Goal: Transaction & Acquisition: Purchase product/service

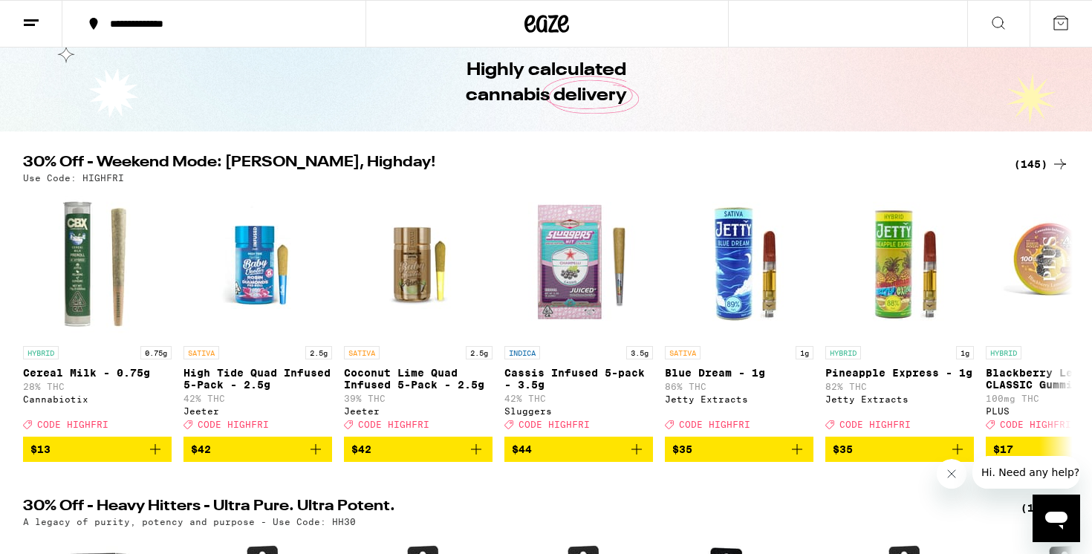
click at [1029, 163] on div "(145)" at bounding box center [1041, 164] width 55 height 18
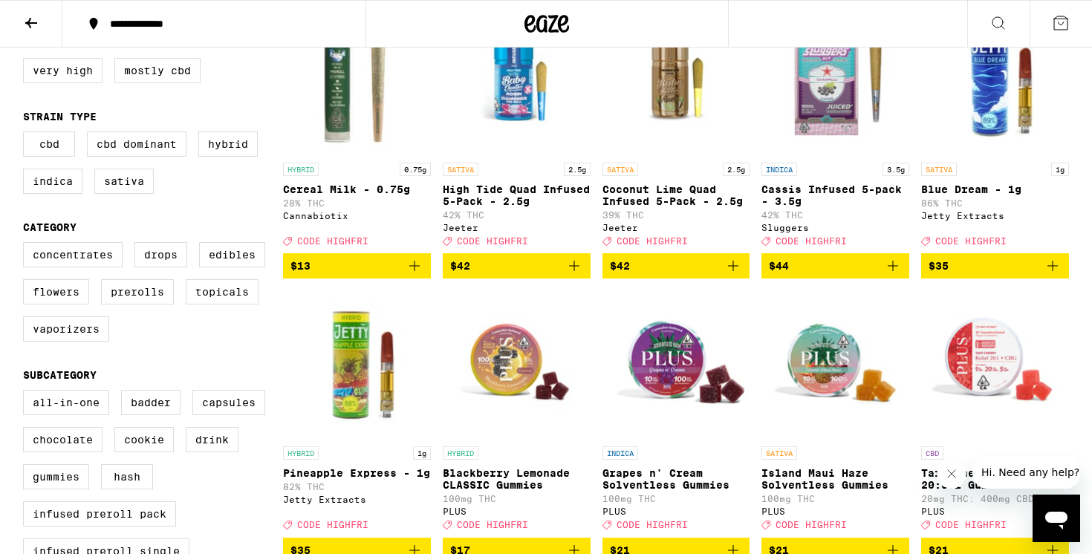
scroll to position [216, 0]
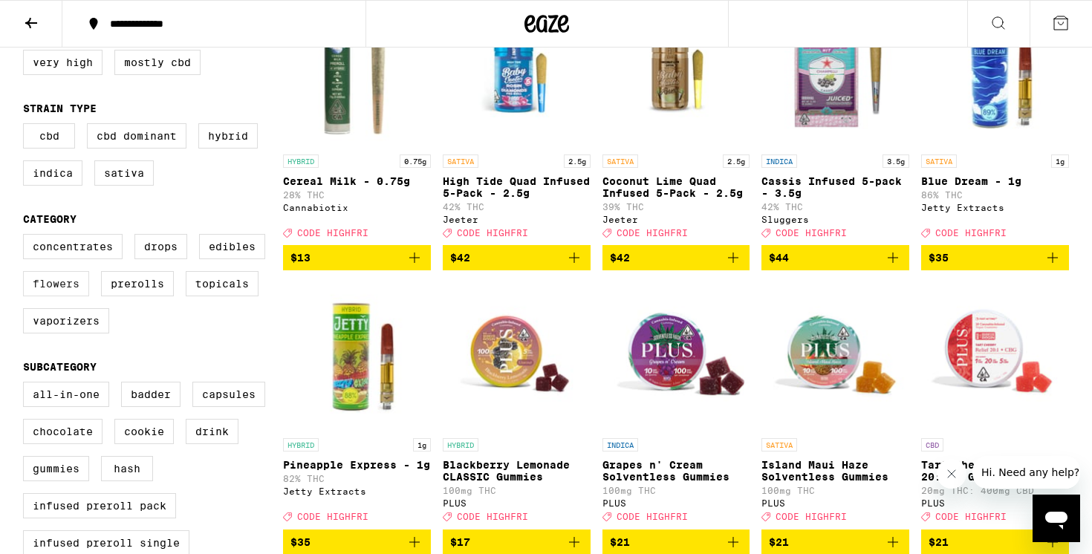
click at [70, 296] on label "Flowers" at bounding box center [56, 283] width 66 height 25
click at [27, 237] on input "Flowers" at bounding box center [26, 236] width 1 height 1
checkbox input "true"
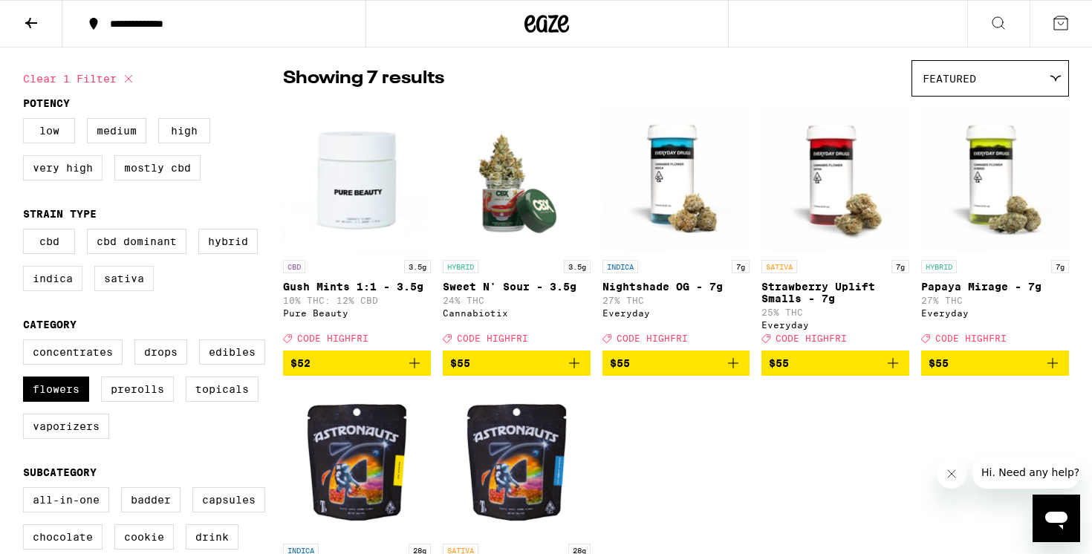
scroll to position [105, 0]
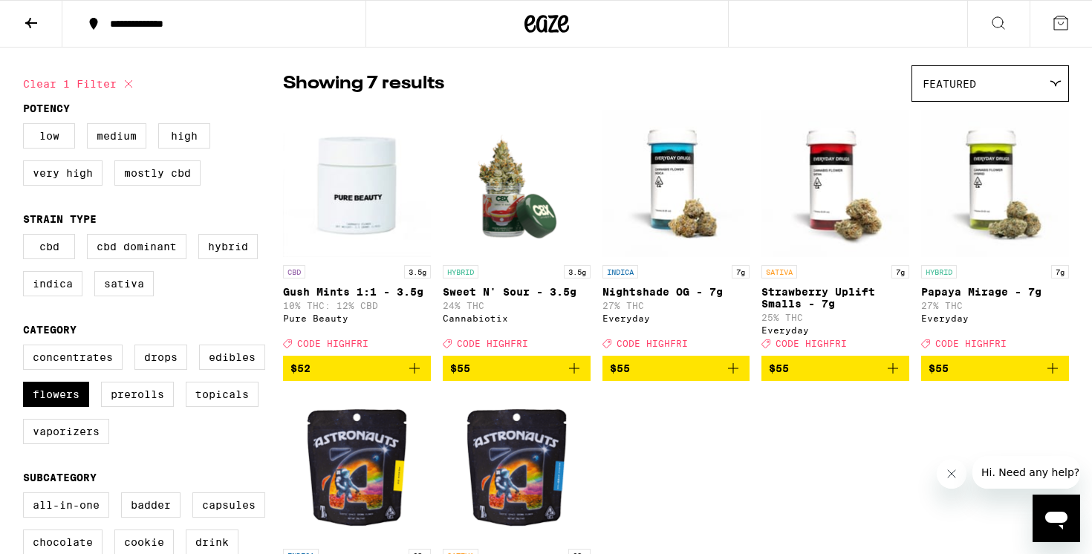
click at [668, 377] on span "$55" at bounding box center [676, 368] width 133 height 18
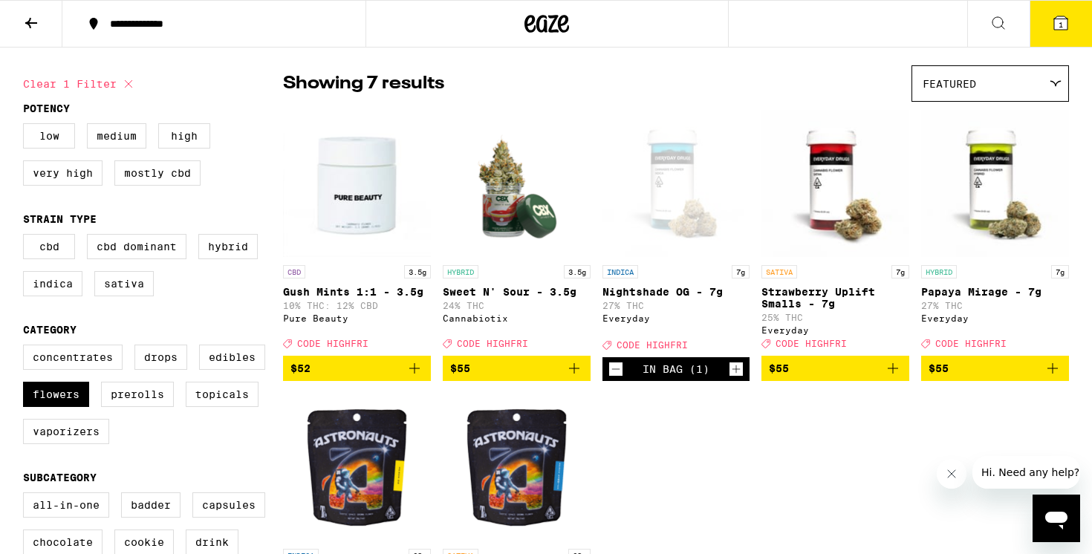
click at [1058, 21] on span "1" at bounding box center [1060, 24] width 4 height 9
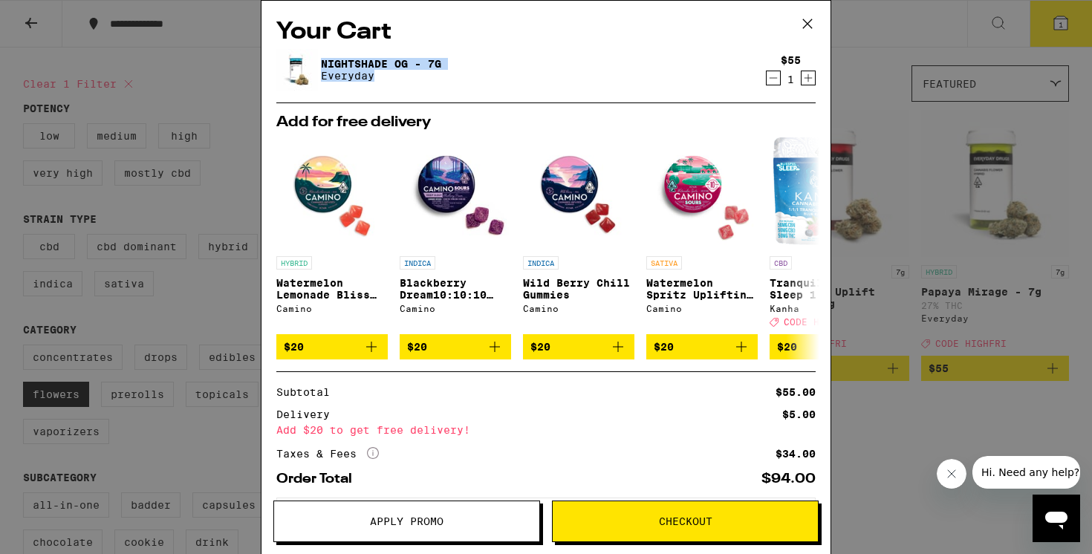
drag, startPoint x: 393, startPoint y: 85, endPoint x: 322, endPoint y: 62, distance: 74.0
click at [322, 62] on div "Nightshade OG - 7g Everyday" at bounding box center [517, 70] width 482 height 42
copy div "Nightshade OG - 7g Everyday"
click at [814, 18] on icon at bounding box center [807, 24] width 22 height 22
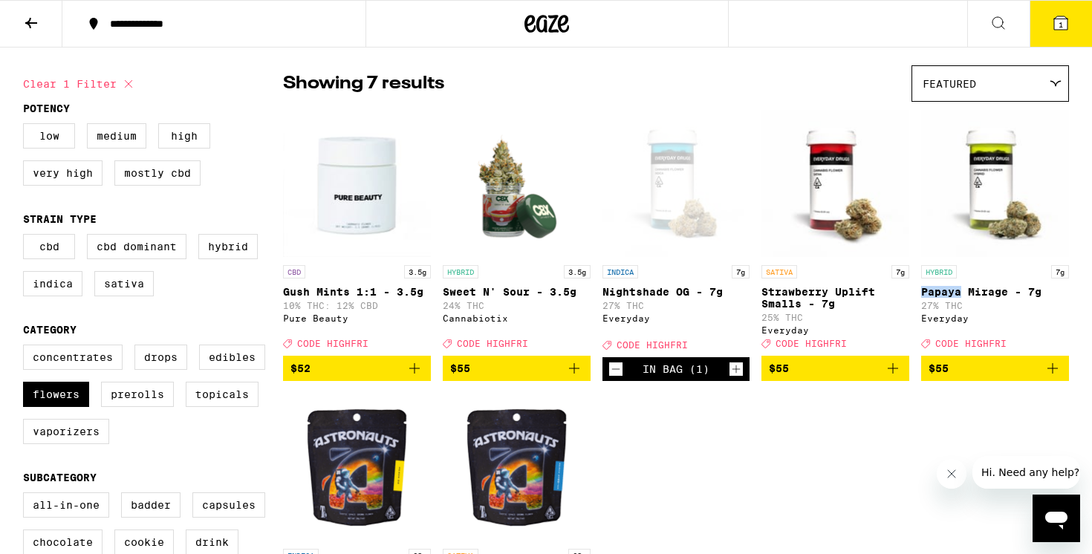
drag, startPoint x: 920, startPoint y: 291, endPoint x: 959, endPoint y: 295, distance: 39.5
click at [959, 295] on div "CBD 3.5g Gush Mints 1:1 - 3.5g 10% THC: 12% CBD Pure Beauty Deal Created with S…" at bounding box center [676, 381] width 786 height 544
click at [913, 286] on div "CBD 3.5g Gush Mints 1:1 - 3.5g 10% THC: 12% CBD Pure Beauty Deal Created with S…" at bounding box center [676, 381] width 786 height 544
drag, startPoint x: 915, startPoint y: 287, endPoint x: 1045, endPoint y: 296, distance: 131.0
click at [1045, 296] on div "CBD 3.5g Gush Mints 1:1 - 3.5g 10% THC: 12% CBD Pure Beauty Deal Created with S…" at bounding box center [676, 381] width 786 height 544
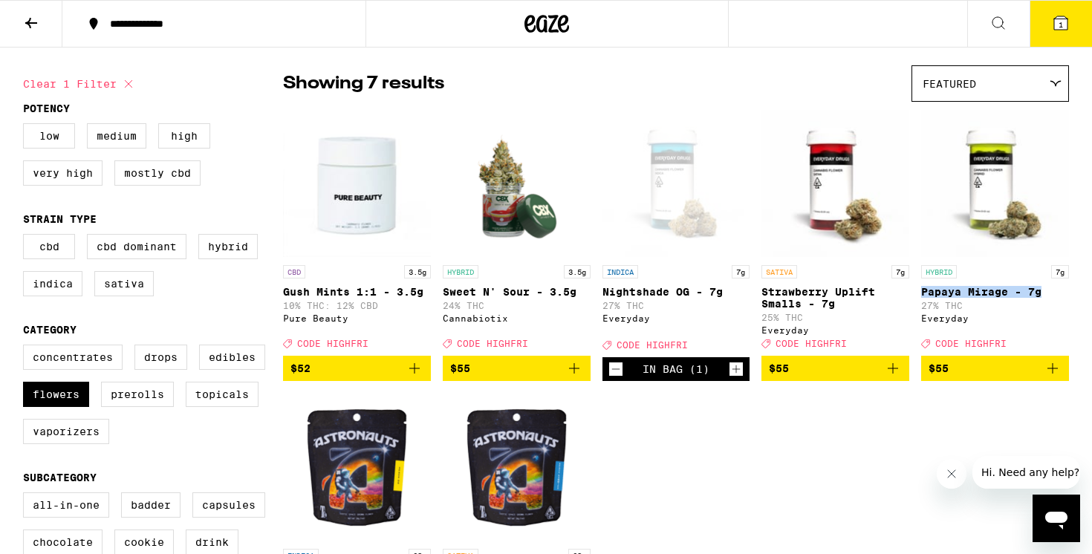
copy p "Papaya Mirage - 7g"
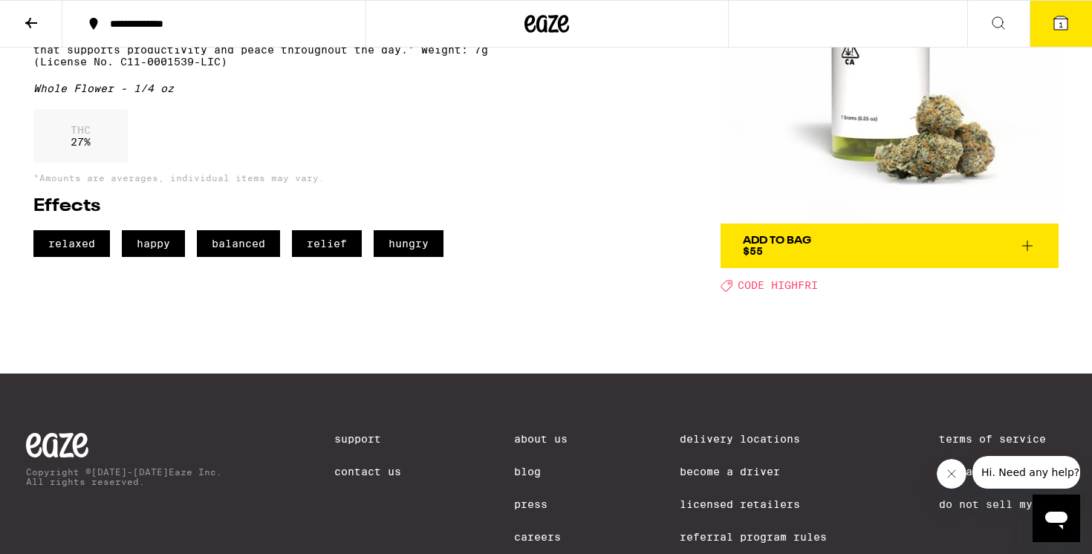
scroll to position [193, 0]
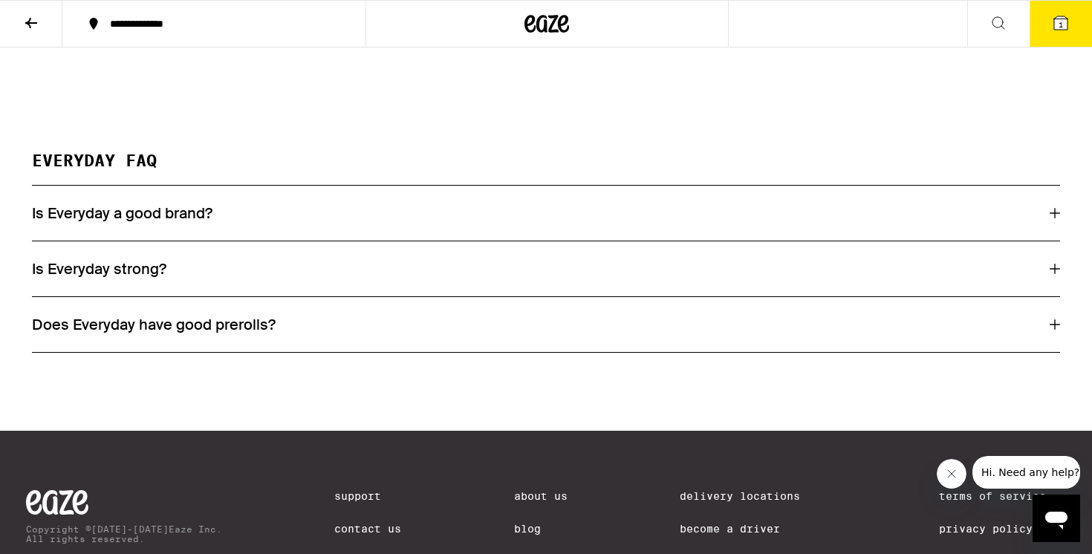
scroll to position [1863, 0]
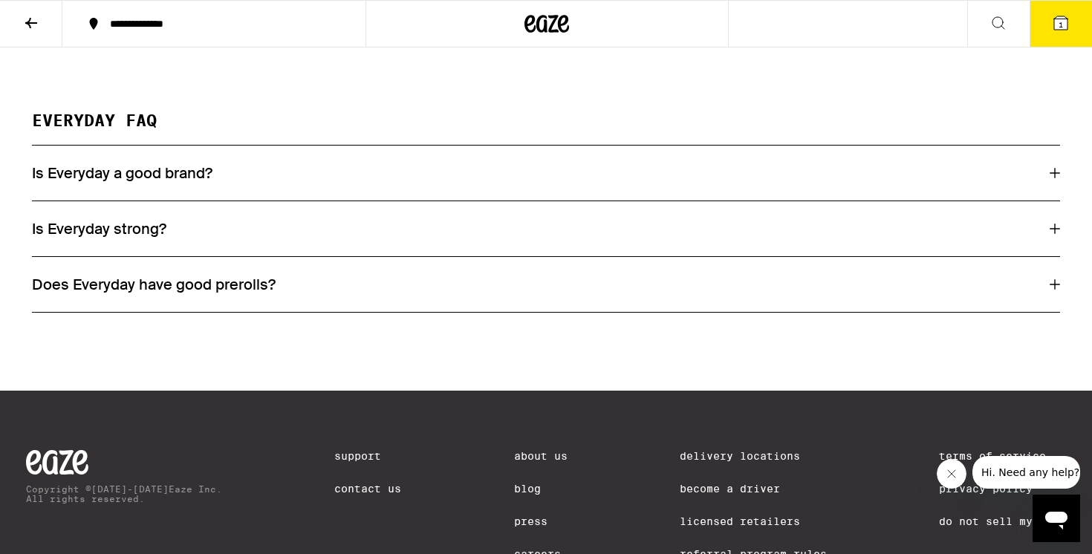
click at [247, 183] on div "Is Everyday a good brand?" at bounding box center [546, 172] width 1028 height 19
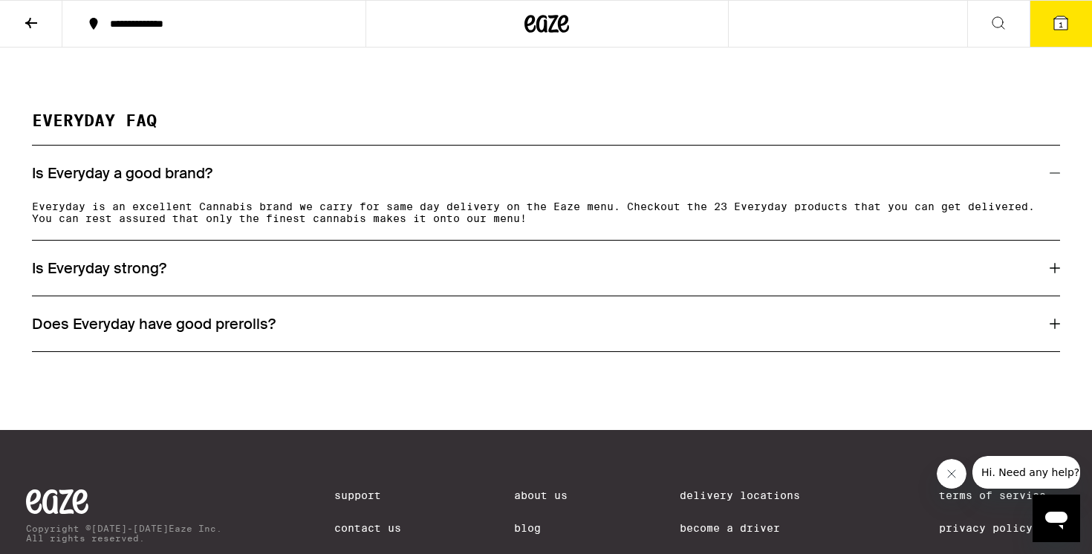
click at [254, 296] on div "Is Everyday strong?" at bounding box center [546, 268] width 1028 height 55
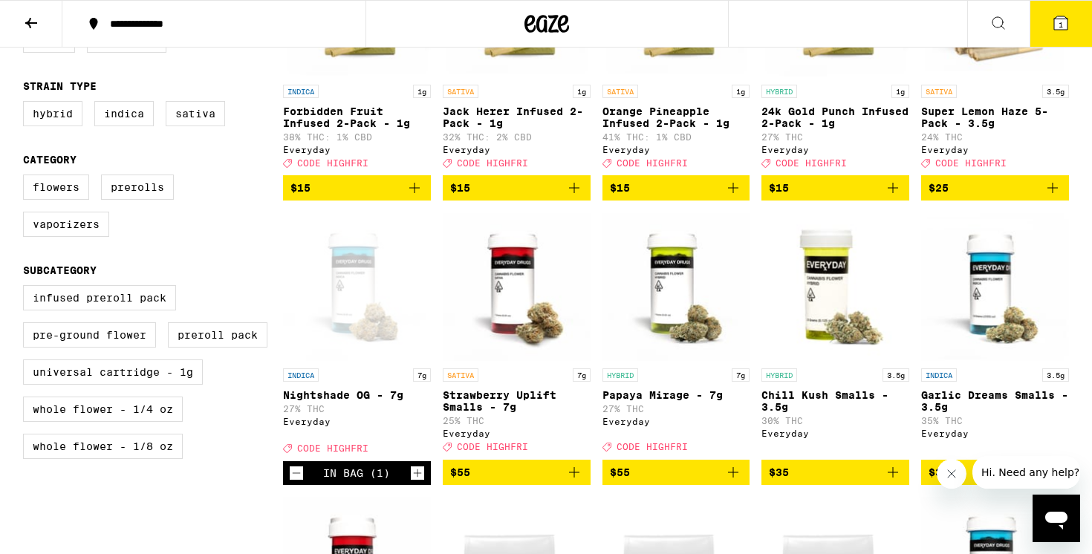
scroll to position [544, 0]
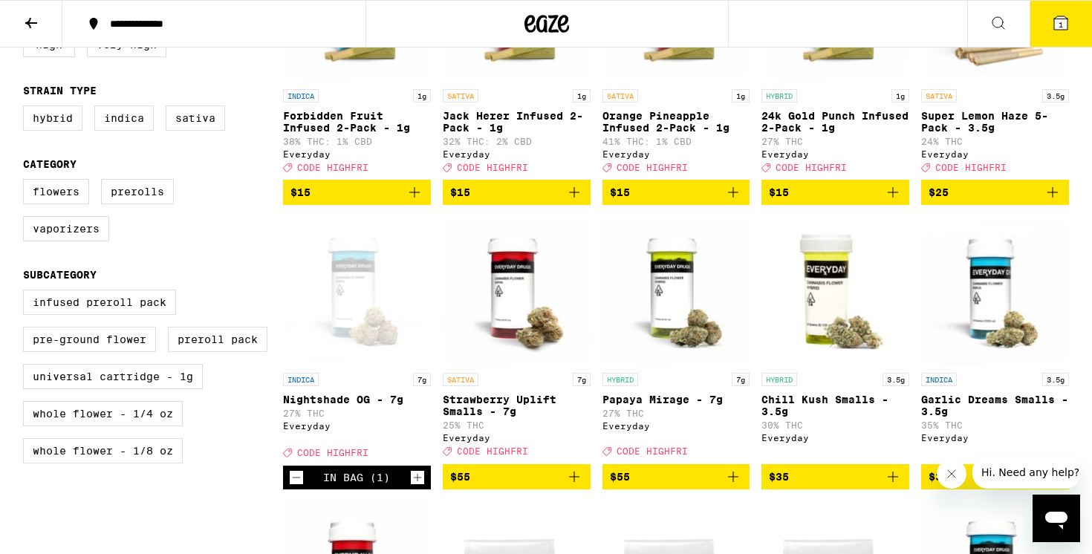
click at [1060, 19] on icon at bounding box center [1060, 22] width 13 height 13
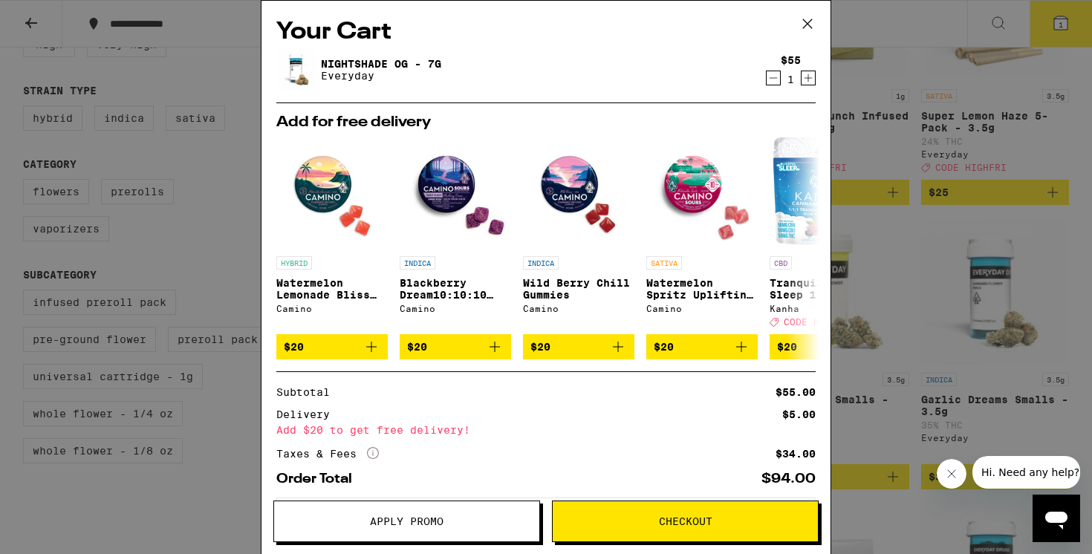
click at [803, 25] on icon at bounding box center [807, 24] width 22 height 22
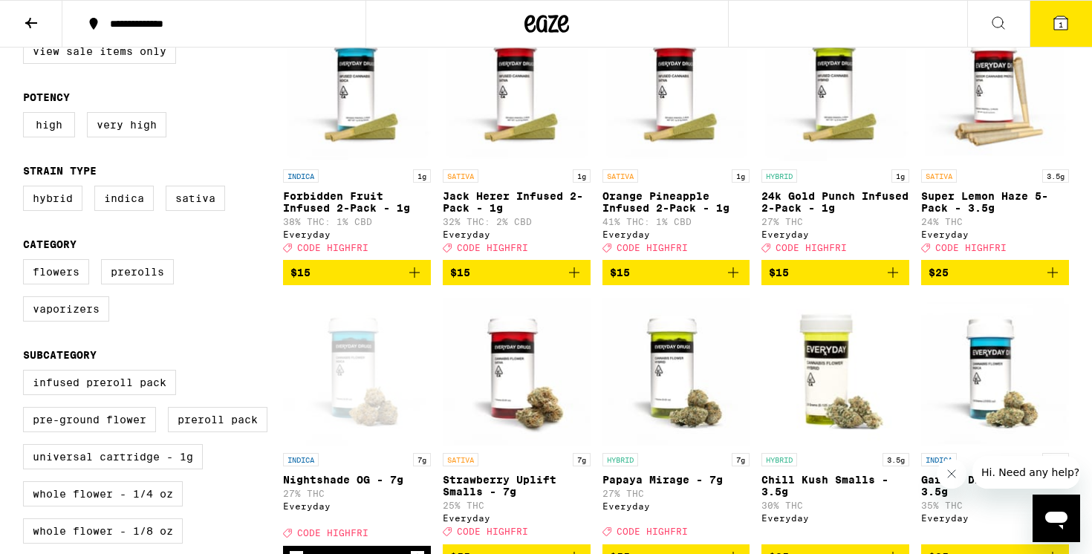
scroll to position [463, 0]
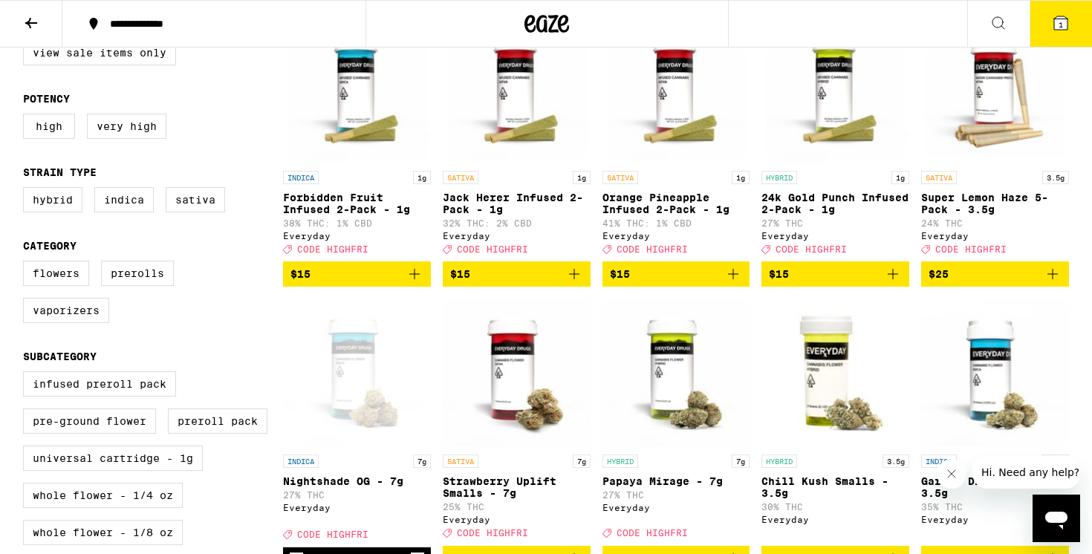
click at [1054, 36] on button "1" at bounding box center [1060, 24] width 62 height 46
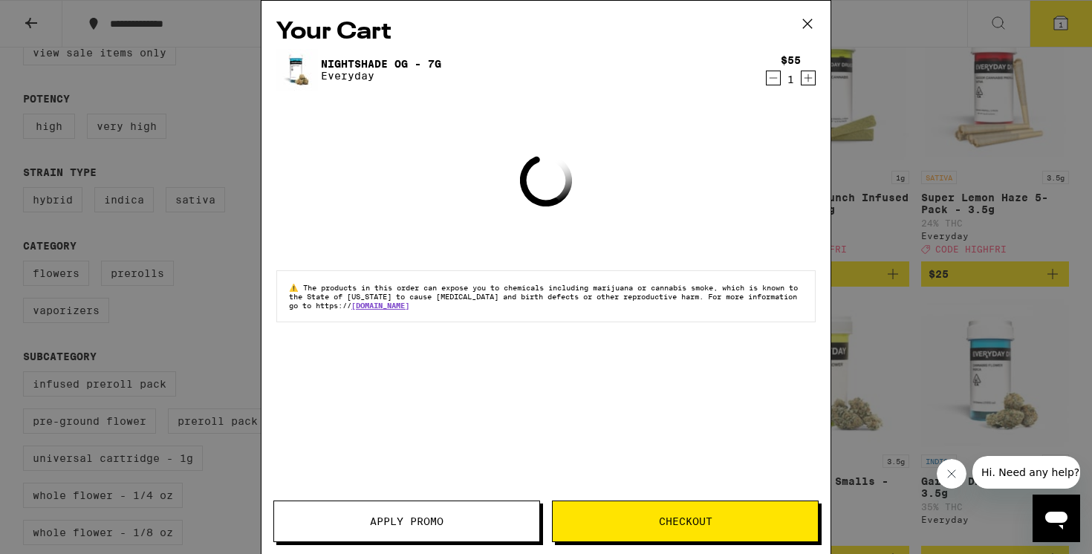
click at [435, 523] on span "Apply Promo" at bounding box center [407, 521] width 74 height 10
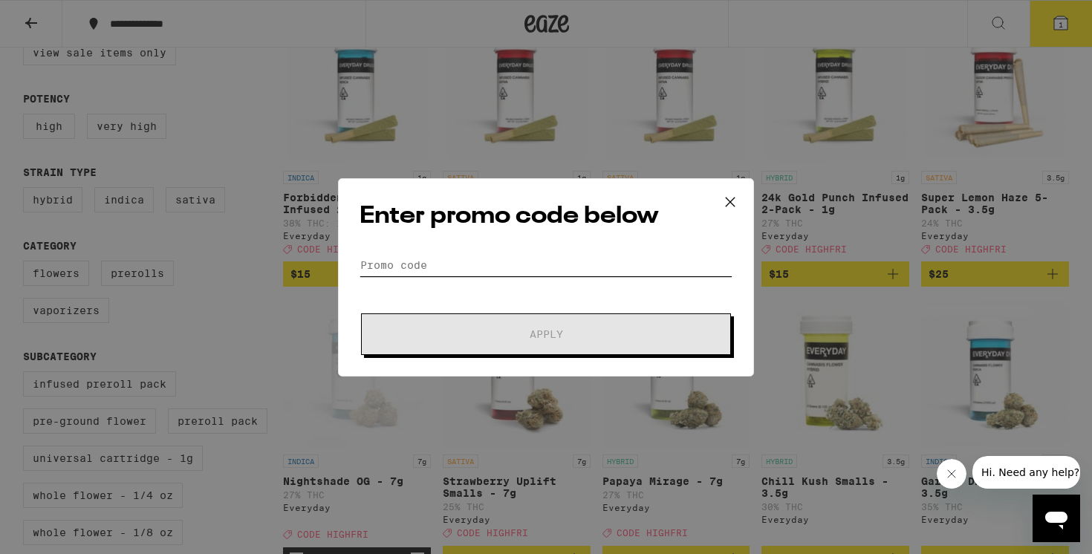
click at [440, 262] on input "Promo Code" at bounding box center [545, 265] width 373 height 22
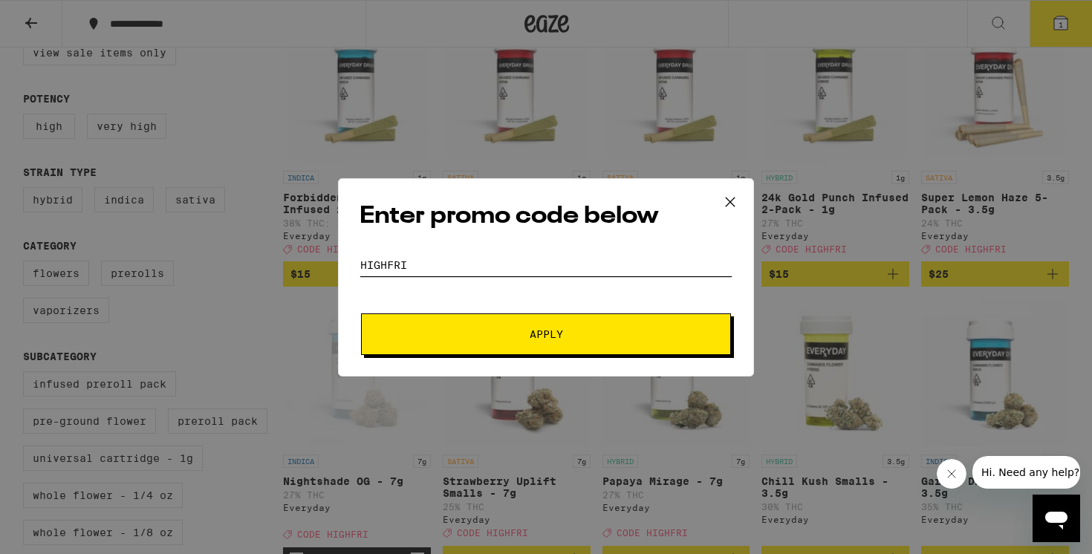
type input "highfri"
click at [470, 330] on span "Apply" at bounding box center [545, 334] width 267 height 10
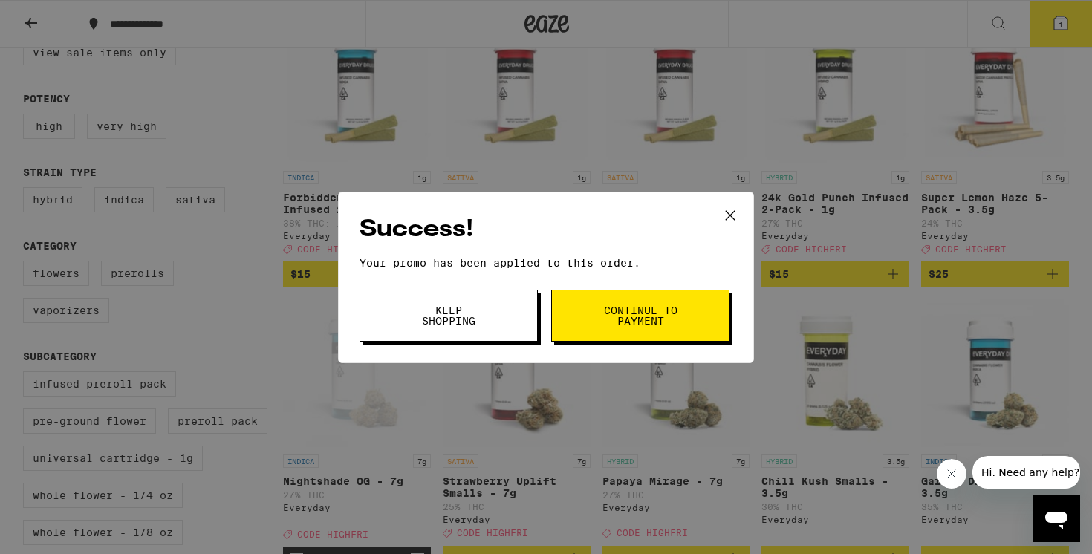
click at [625, 305] on span "Continue to payment" at bounding box center [640, 315] width 76 height 21
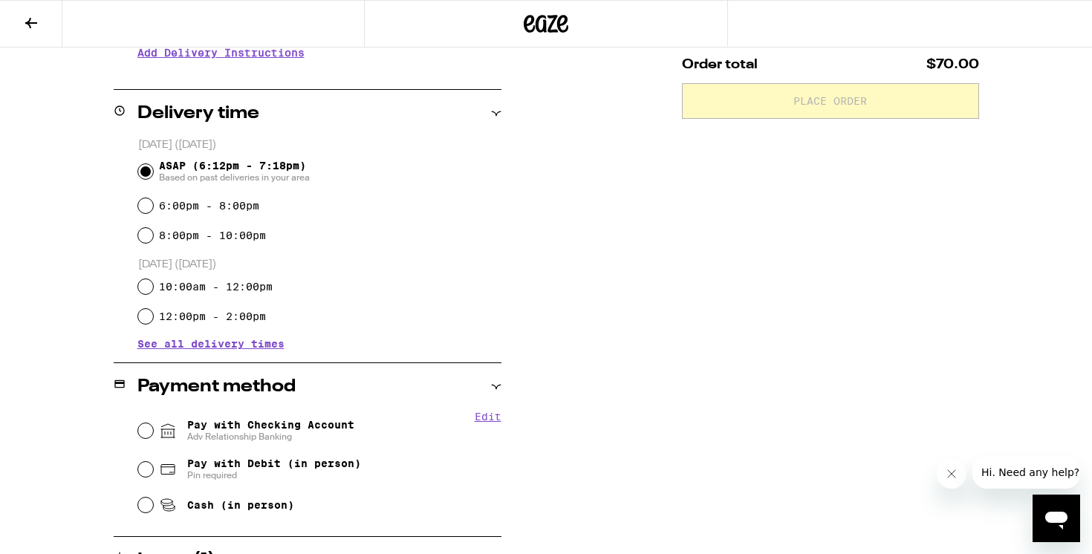
scroll to position [402, 0]
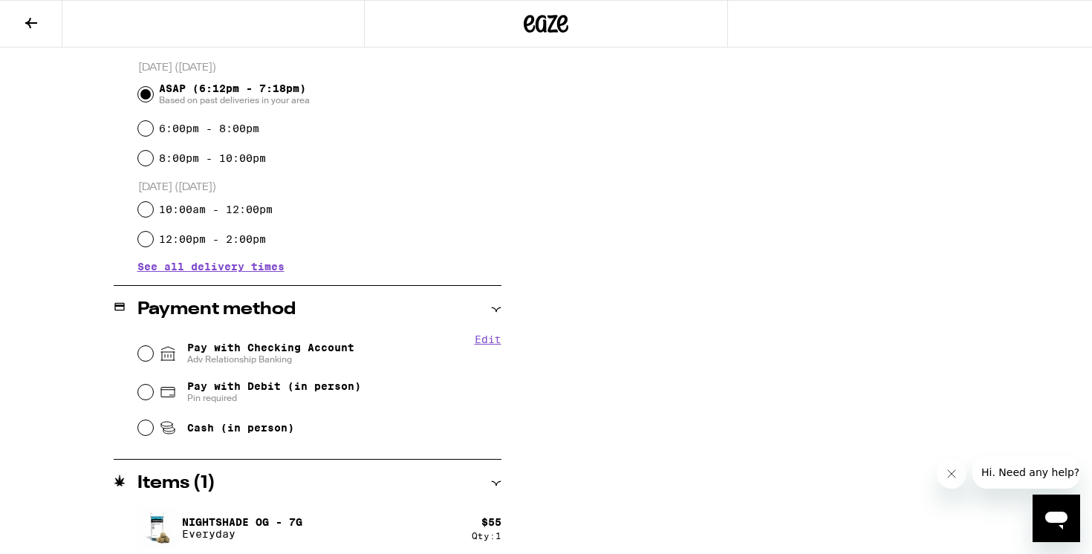
click at [275, 350] on span "Pay with Checking Account Adv Relationship Banking" at bounding box center [270, 354] width 167 height 24
click at [153, 350] on input "Pay with Checking Account Adv Relationship Banking" at bounding box center [145, 353] width 15 height 15
radio input "true"
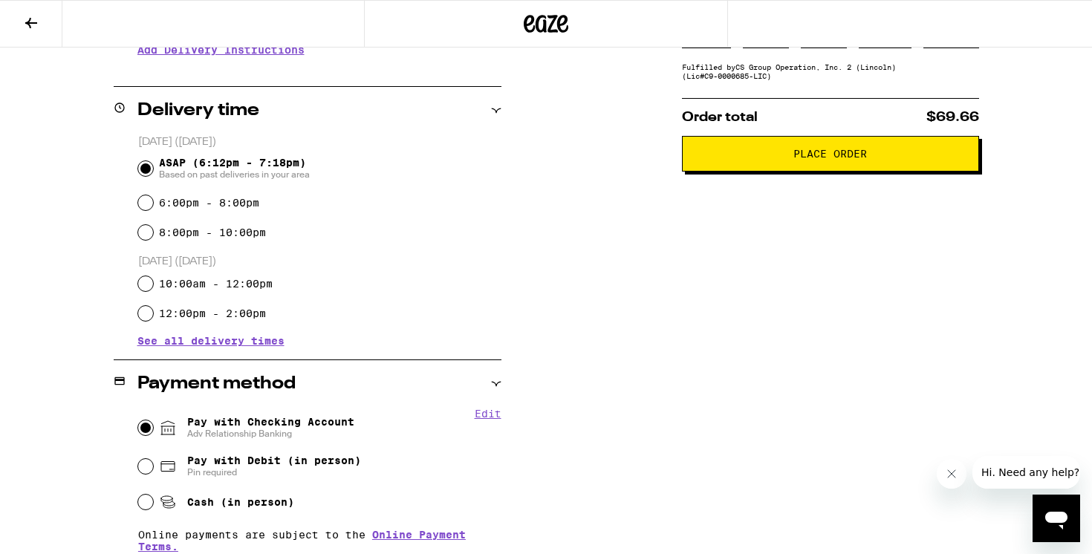
scroll to position [42, 0]
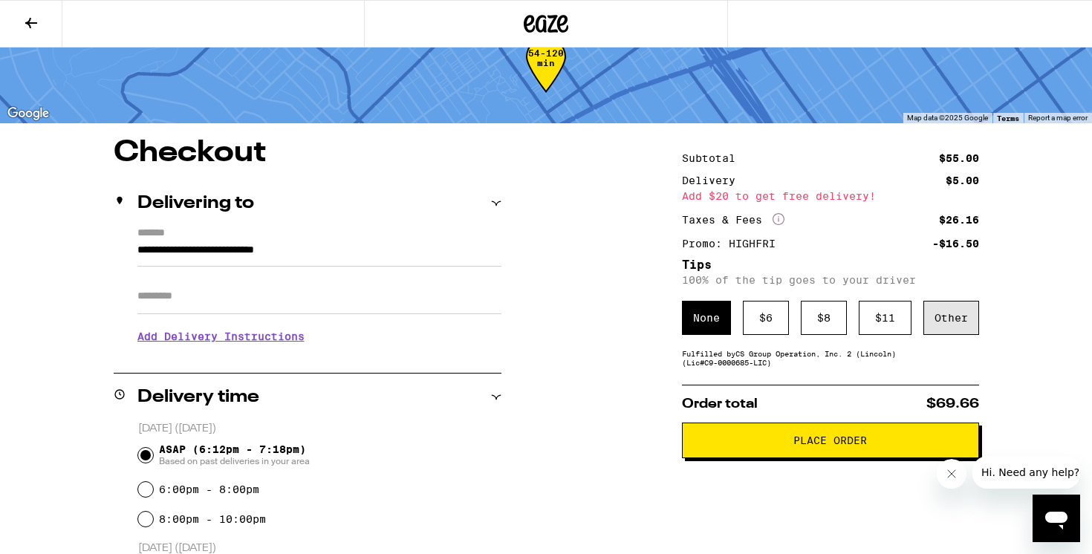
click at [953, 324] on div "Other" at bounding box center [951, 318] width 56 height 34
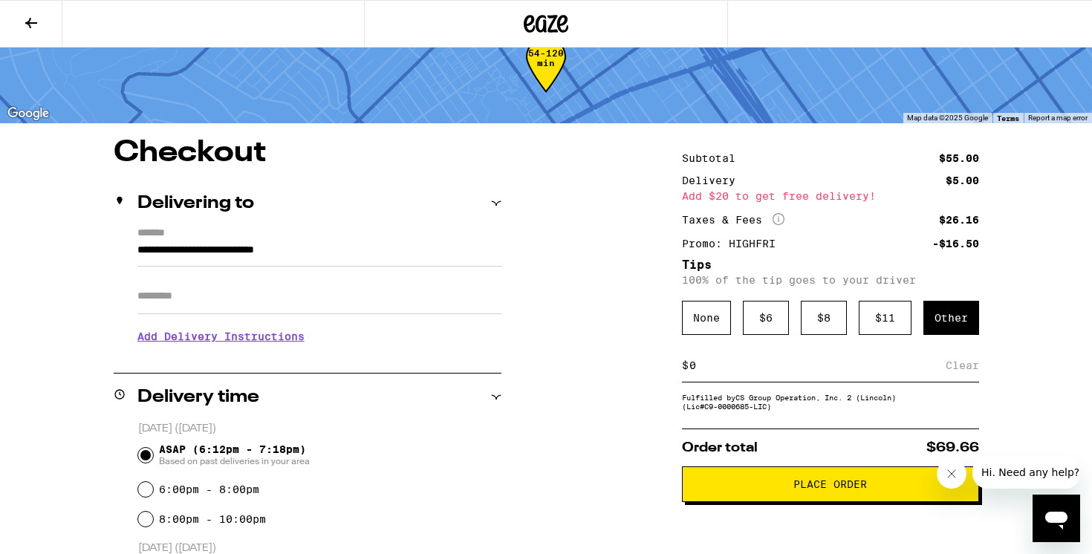
click at [764, 369] on input at bounding box center [816, 365] width 257 height 13
type input "5"
click at [961, 372] on div "Save" at bounding box center [965, 365] width 27 height 33
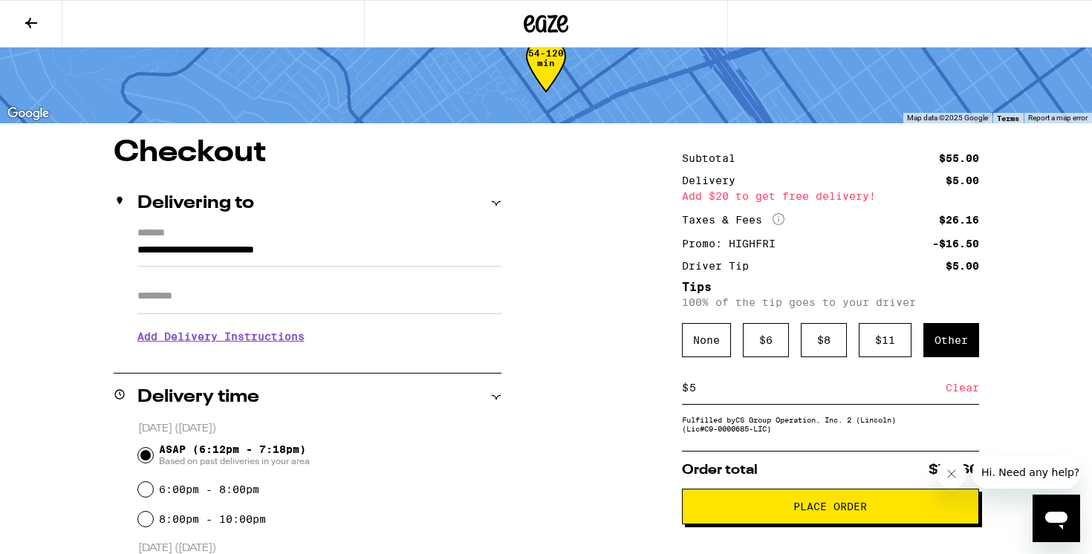
click at [792, 503] on button "Place Order" at bounding box center [830, 507] width 297 height 36
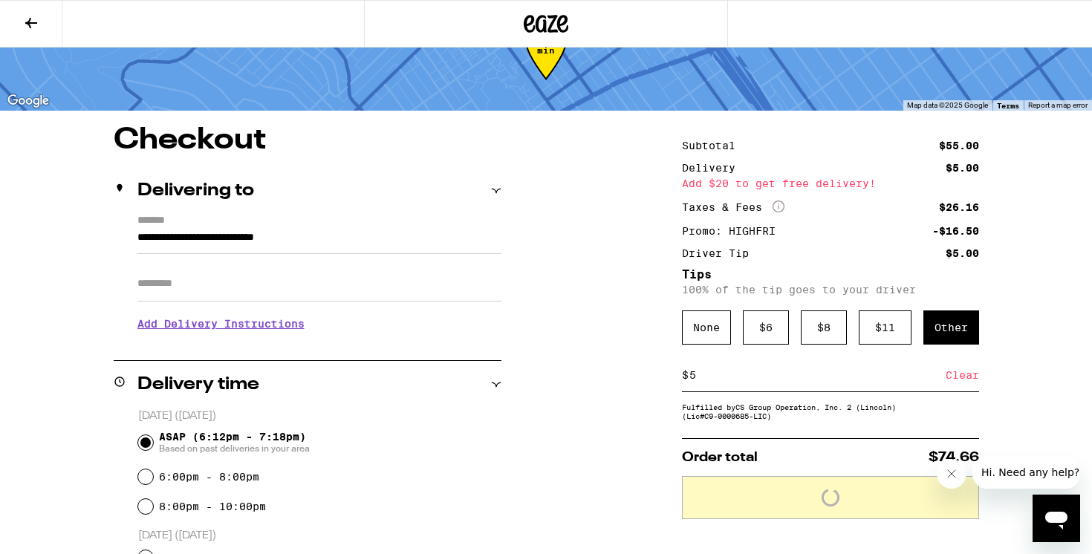
scroll to position [238, 0]
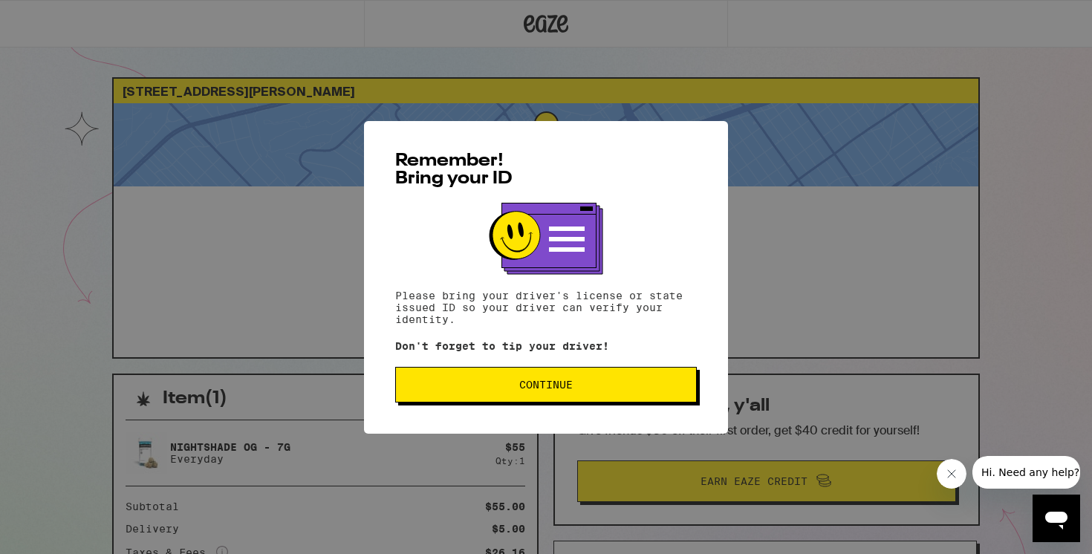
click at [527, 390] on span "Continue" at bounding box center [545, 384] width 53 height 10
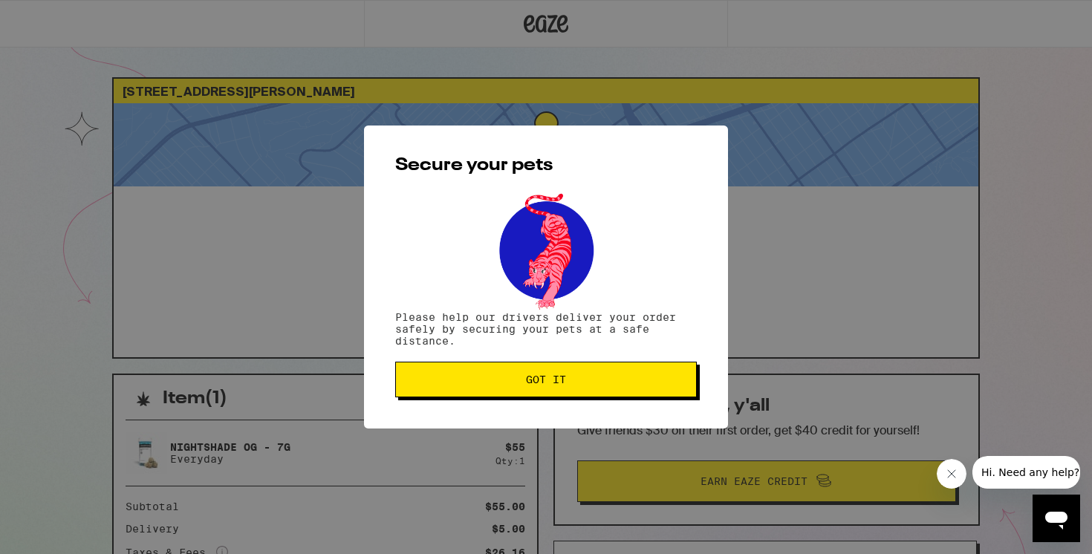
click at [527, 390] on button "Got it" at bounding box center [545, 380] width 301 height 36
